Goal: Information Seeking & Learning: Find specific fact

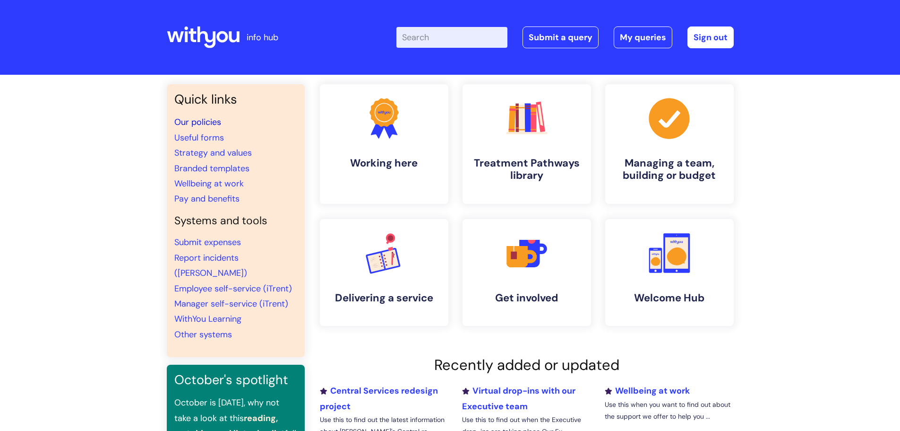
click at [205, 126] on link "Our policies" at bounding box center [197, 121] width 47 height 11
click at [218, 204] on link "Pay and benefits" at bounding box center [206, 198] width 65 height 11
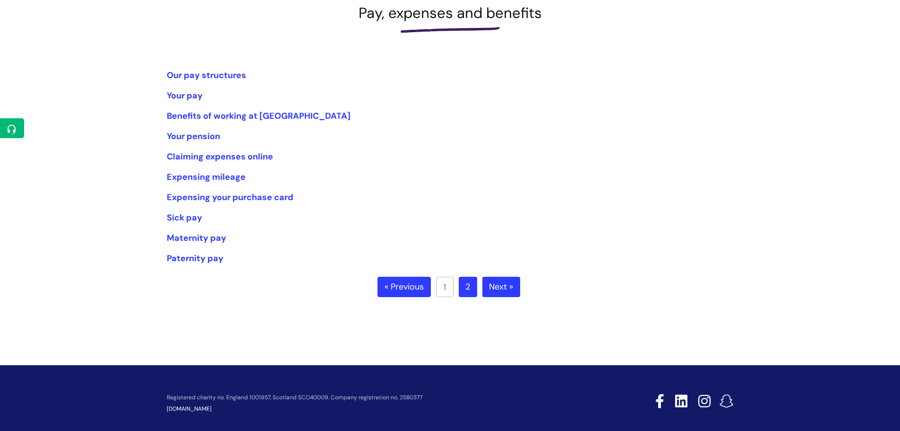
scroll to position [159, 0]
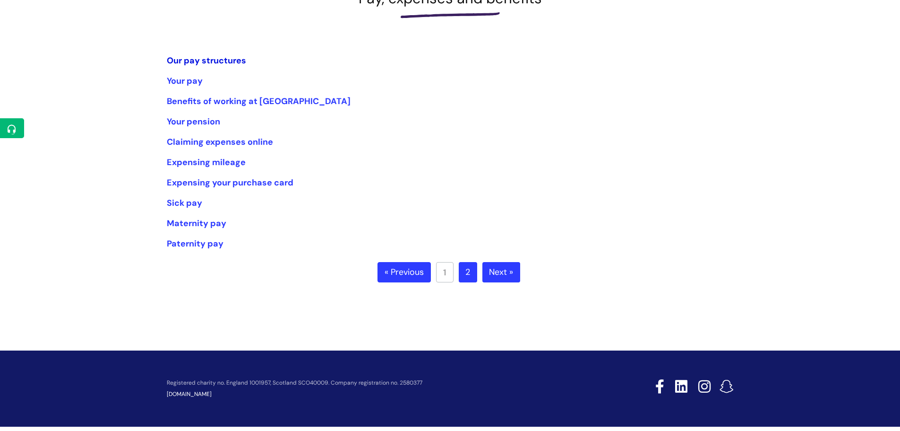
click at [237, 64] on link "Our pay structures" at bounding box center [206, 60] width 79 height 11
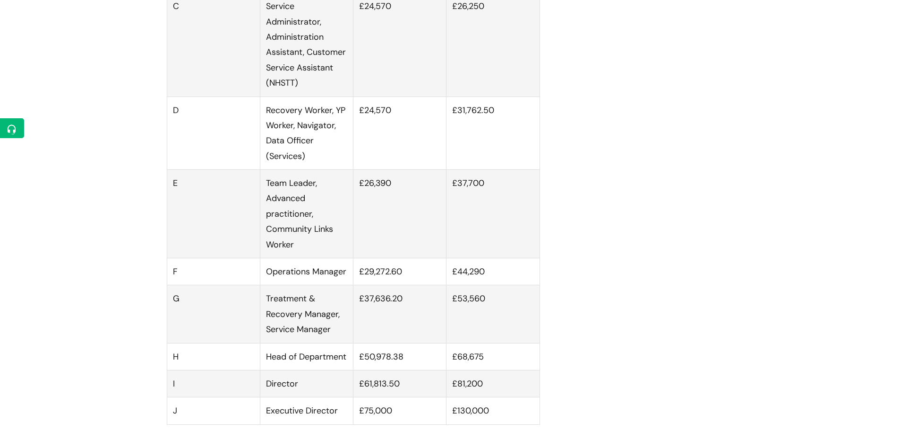
scroll to position [702, 0]
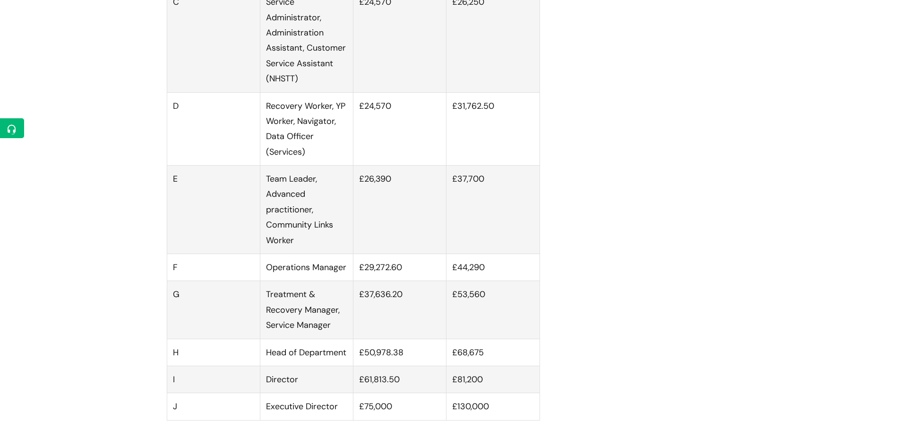
click at [339, 238] on td "Team Leader, Advanced practitioner, Community Links Worker" at bounding box center [306, 209] width 93 height 88
click at [395, 281] on td "£29,272.60" at bounding box center [400, 267] width 93 height 27
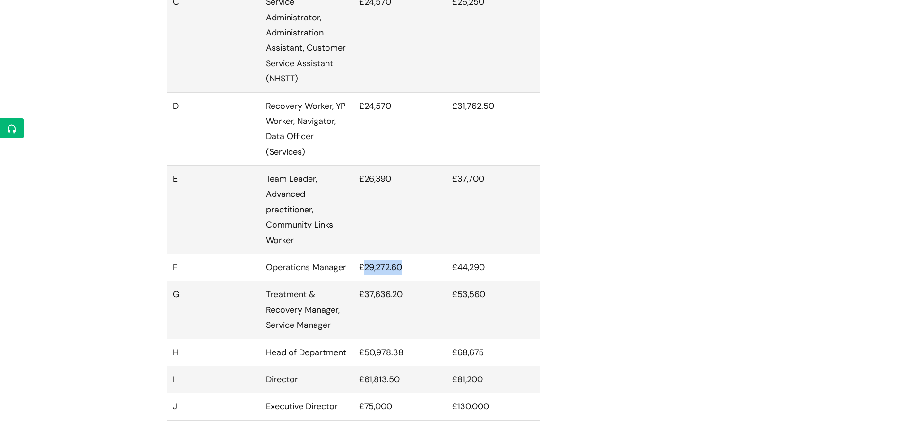
click at [395, 281] on td "£29,272.60" at bounding box center [400, 267] width 93 height 27
